Goal: Book appointment/travel/reservation

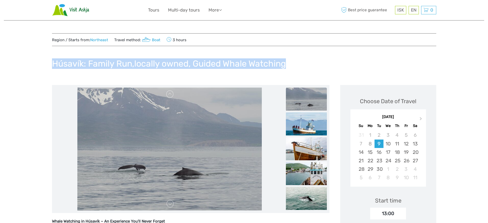
drag, startPoint x: 55, startPoint y: 62, endPoint x: 311, endPoint y: 59, distance: 256.8
click at [311, 59] on div "Húsavík: Family Run,locally owned, Guided Whale Watching" at bounding box center [244, 65] width 384 height 19
copy h1 "Húsavík: Family Run,locally owned, Guided Whale Watching"
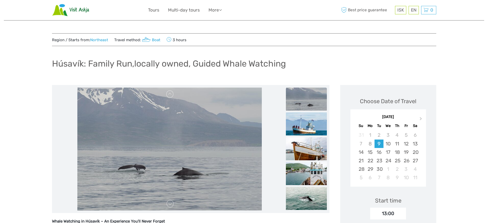
click at [85, 62] on h1 "Húsavík: Family Run,locally owned, Guided Whale Watching" at bounding box center [169, 63] width 234 height 11
drag, startPoint x: 53, startPoint y: 62, endPoint x: 86, endPoint y: 63, distance: 33.1
click at [86, 63] on h1 "Húsavík: Family Run,locally owned, Guided Whale Watching" at bounding box center [169, 63] width 234 height 11
copy h1 "Húsavík:"
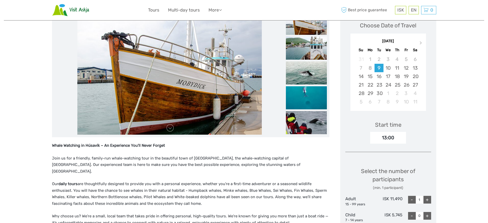
scroll to position [76, 0]
click at [397, 137] on div "13:00" at bounding box center [388, 138] width 36 height 12
click at [392, 82] on div "24" at bounding box center [388, 84] width 9 height 8
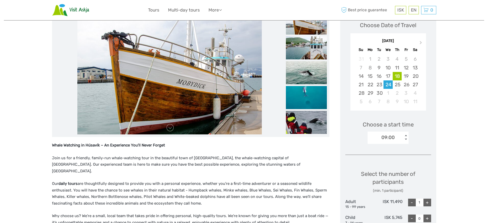
click at [396, 77] on div "18" at bounding box center [397, 76] width 9 height 8
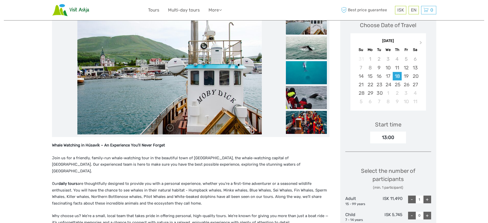
click at [417, 126] on div "Start time 13:00" at bounding box center [388, 129] width 86 height 30
click at [400, 134] on div "13:00" at bounding box center [388, 138] width 36 height 12
click at [393, 137] on div "13:00" at bounding box center [388, 138] width 36 height 12
click at [389, 137] on div "13:00" at bounding box center [388, 138] width 36 height 12
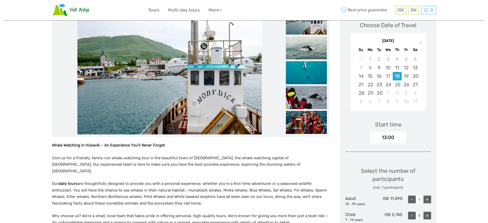
click at [410, 127] on div "Start time 13:00" at bounding box center [388, 129] width 86 height 30
click at [394, 137] on div "13:00" at bounding box center [388, 138] width 36 height 12
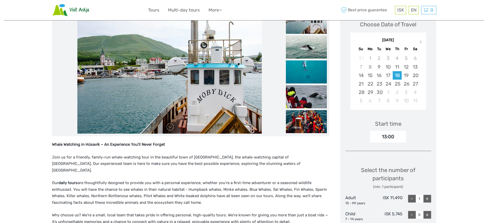
scroll to position [77, 0]
click at [408, 77] on div "19" at bounding box center [406, 75] width 9 height 8
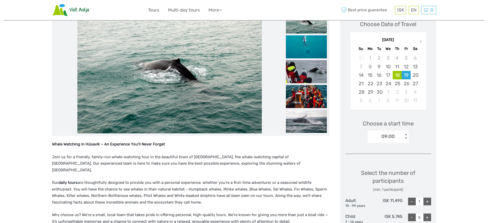
click at [397, 75] on div "18" at bounding box center [397, 75] width 9 height 8
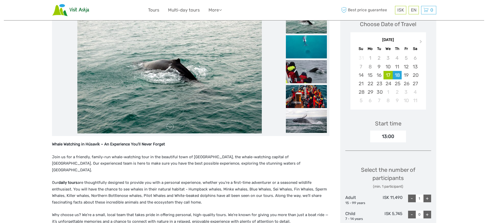
click at [391, 76] on div "17" at bounding box center [388, 75] width 9 height 8
click at [396, 77] on div "18" at bounding box center [397, 75] width 9 height 8
click at [406, 77] on div "19" at bounding box center [406, 75] width 9 height 8
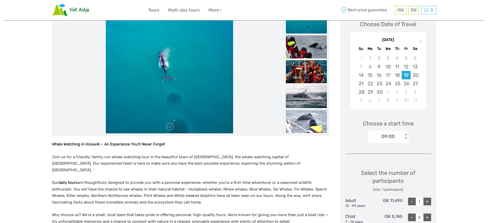
click at [394, 135] on div "09:00" at bounding box center [388, 136] width 13 height 7
click at [433, 111] on div "Choose Date of Travel Next Month September 2025 Su Mo Tu We Th Fr Sa 31 1 2 3 4…" at bounding box center [388, 156] width 96 height 296
click at [399, 74] on div "18" at bounding box center [397, 75] width 9 height 8
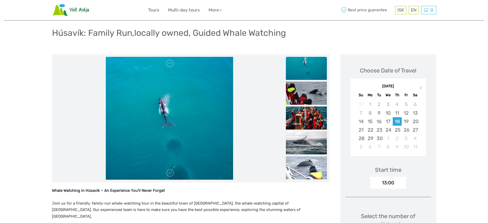
scroll to position [33, 0]
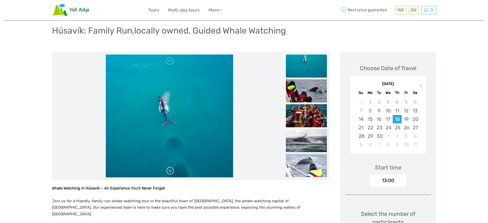
drag, startPoint x: 173, startPoint y: 171, endPoint x: 170, endPoint y: 170, distance: 3.6
click at [173, 171] on link at bounding box center [170, 171] width 8 height 8
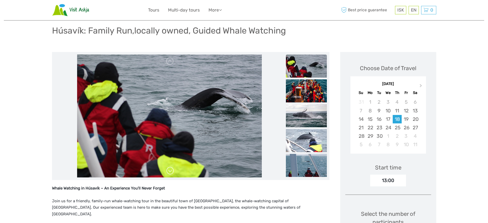
click at [171, 171] on link at bounding box center [170, 171] width 8 height 8
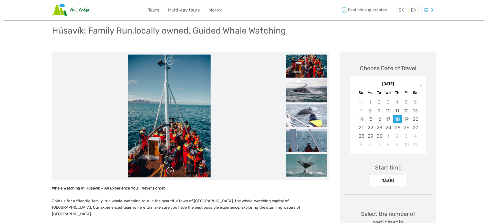
click at [171, 171] on link at bounding box center [170, 171] width 8 height 8
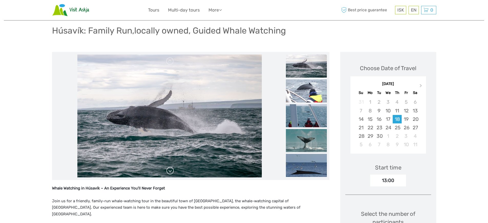
click at [171, 171] on link at bounding box center [170, 171] width 8 height 8
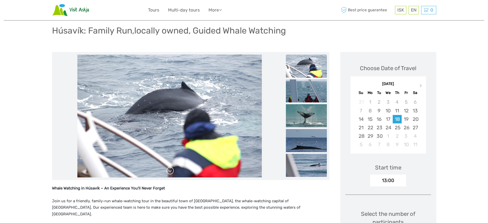
click at [171, 171] on link at bounding box center [170, 171] width 8 height 8
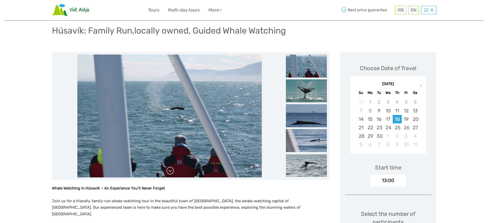
click at [171, 171] on link at bounding box center [170, 171] width 8 height 8
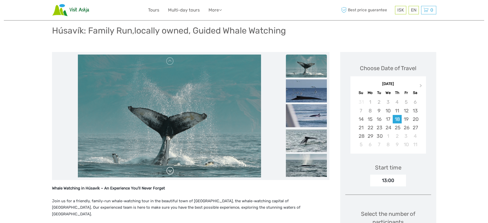
click at [171, 171] on link at bounding box center [170, 171] width 8 height 8
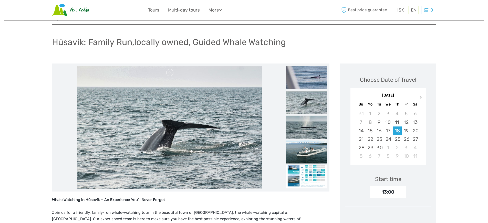
scroll to position [0, 0]
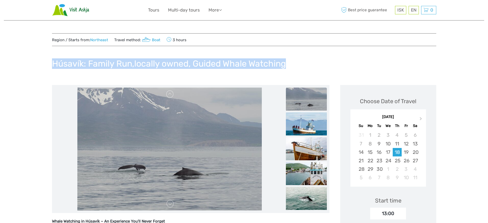
drag, startPoint x: 53, startPoint y: 63, endPoint x: 308, endPoint y: 66, distance: 254.8
click at [308, 66] on div "Húsavík: Family Run,locally owned, Guided Whale Watching" at bounding box center [244, 65] width 384 height 19
copy h1 "Húsavík: Family Run,locally owned, Guided Whale Watching"
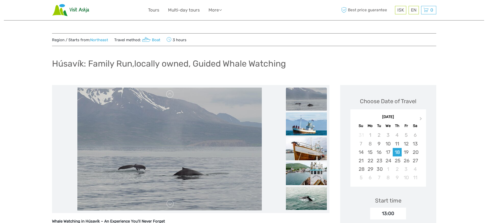
click at [253, 9] on div "ISK ISK € $ £ EN English Español Deutsch Tours Multi-day tours More Travel Arti…" at bounding box center [244, 10] width 192 height 13
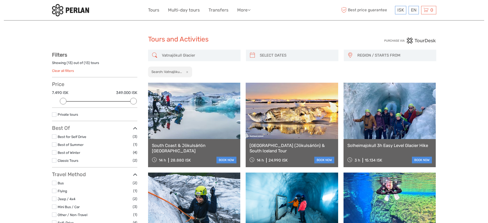
select select
click at [178, 53] on input "Vatnajökull Glacier" at bounding box center [199, 55] width 78 height 9
click at [179, 54] on input "Vatnajökull Glacier" at bounding box center [199, 55] width 78 height 9
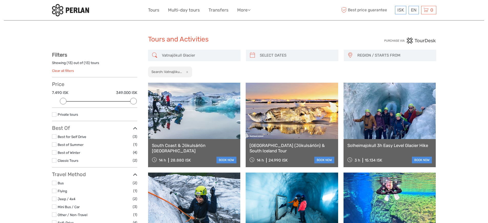
paste input "Húsavík: Family Run,locally owned, Guided Whale Watching"
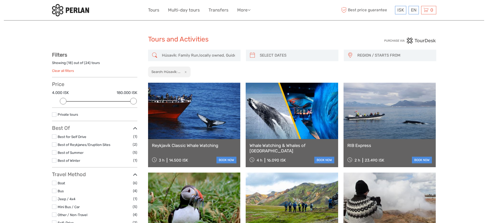
click at [198, 54] on input "Húsavík: Family Run,locally owned, Guided Whale Watching" at bounding box center [199, 55] width 78 height 9
paste input "search"
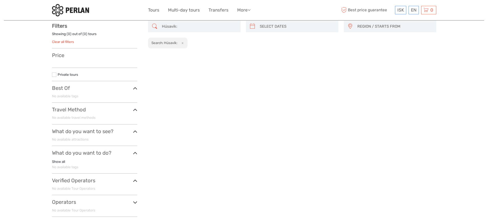
scroll to position [29, 0]
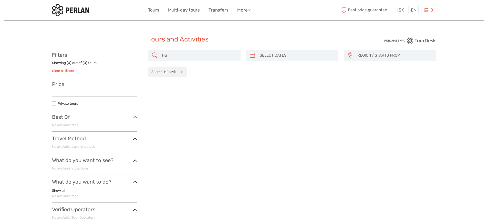
type input "H"
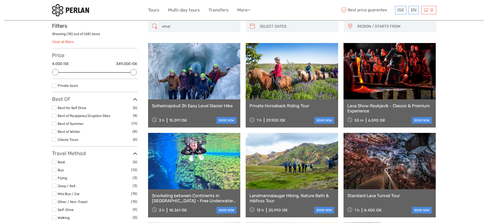
scroll to position [29, 0]
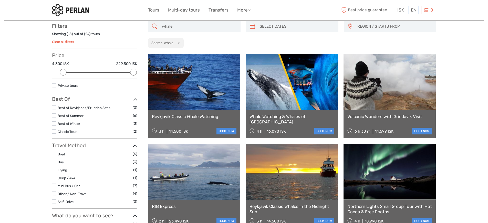
type input "whale"
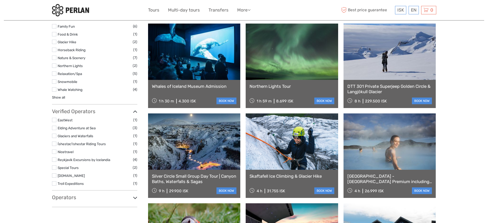
scroll to position [366, 0]
